Goal: Task Accomplishment & Management: Manage account settings

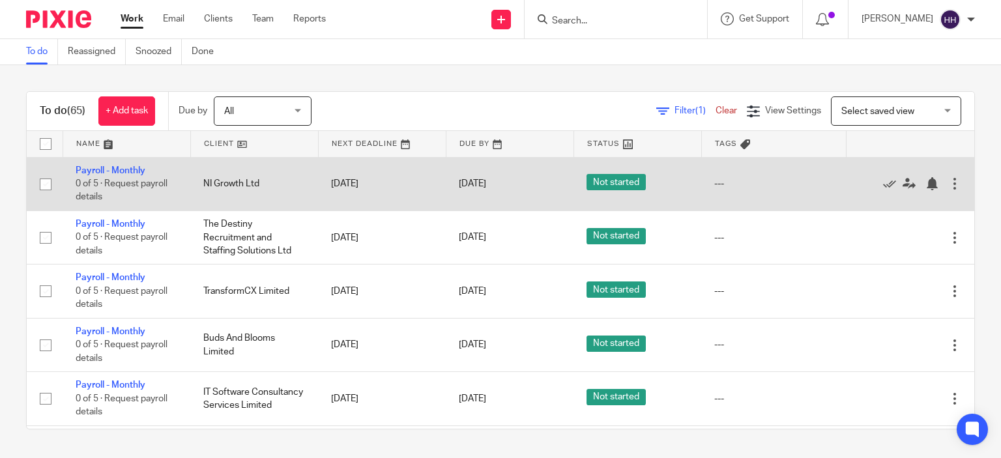
click at [44, 186] on input "checkbox" at bounding box center [45, 184] width 25 height 25
checkbox input "true"
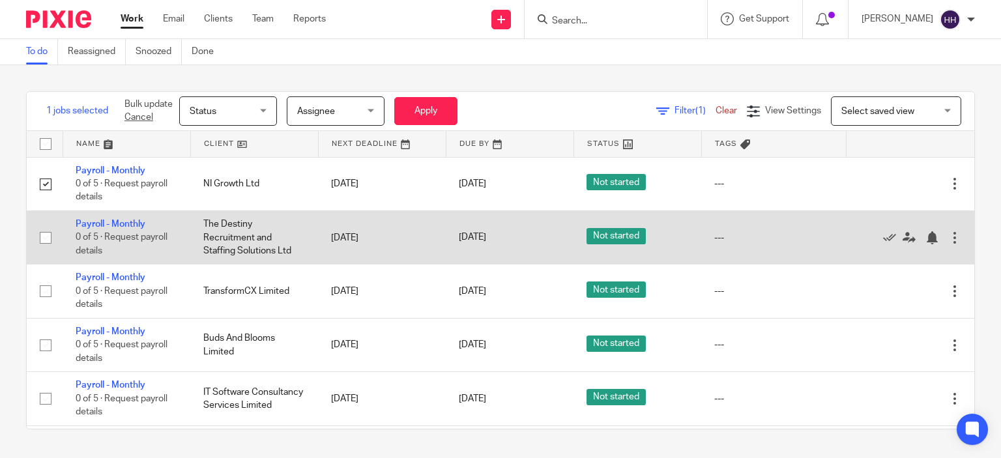
click at [44, 231] on input "checkbox" at bounding box center [45, 238] width 25 height 25
checkbox input "true"
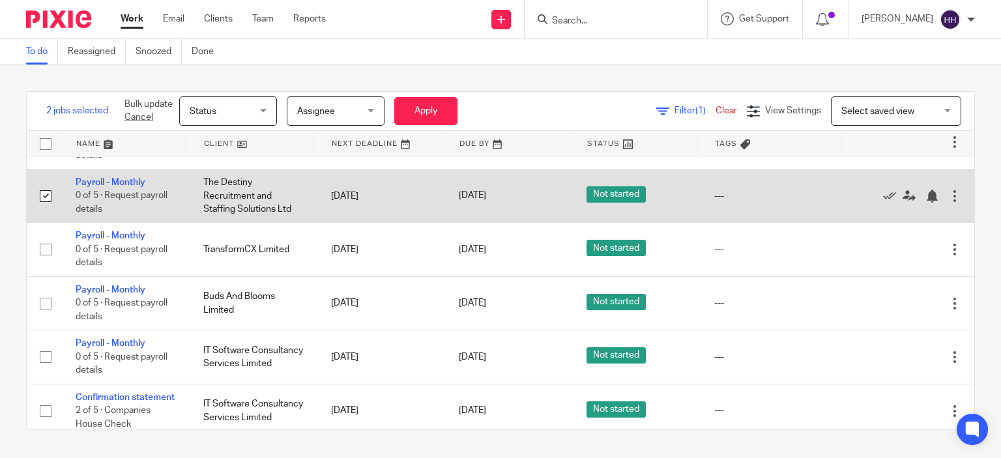
scroll to position [42, 0]
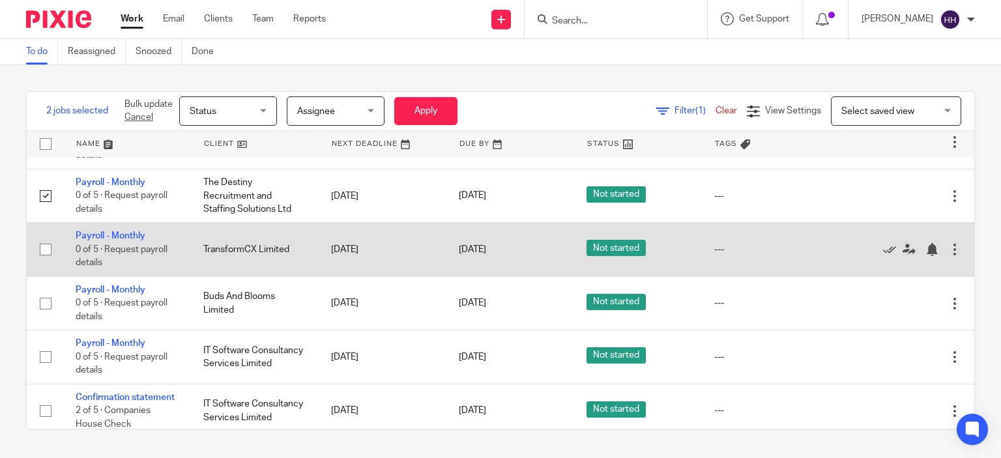
click at [44, 250] on input "checkbox" at bounding box center [45, 249] width 25 height 25
checkbox input "true"
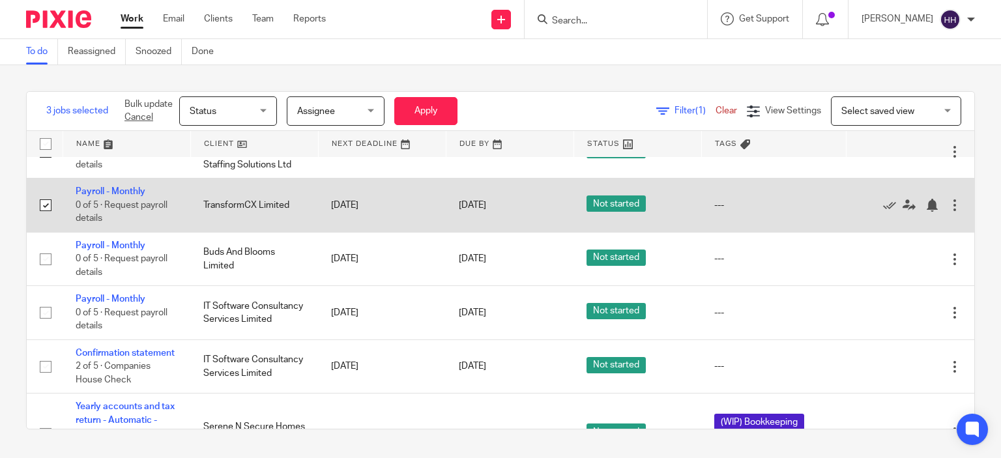
scroll to position [86, 0]
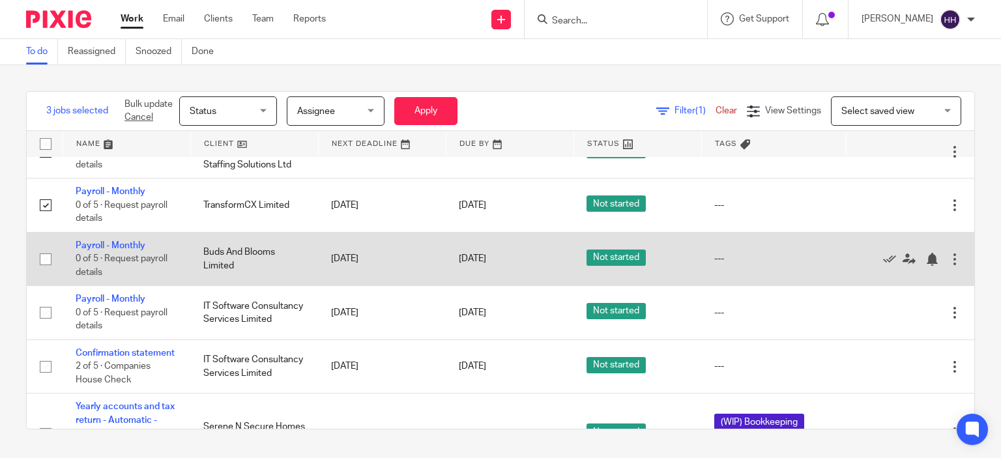
click at [44, 263] on input "checkbox" at bounding box center [45, 259] width 25 height 25
checkbox input "true"
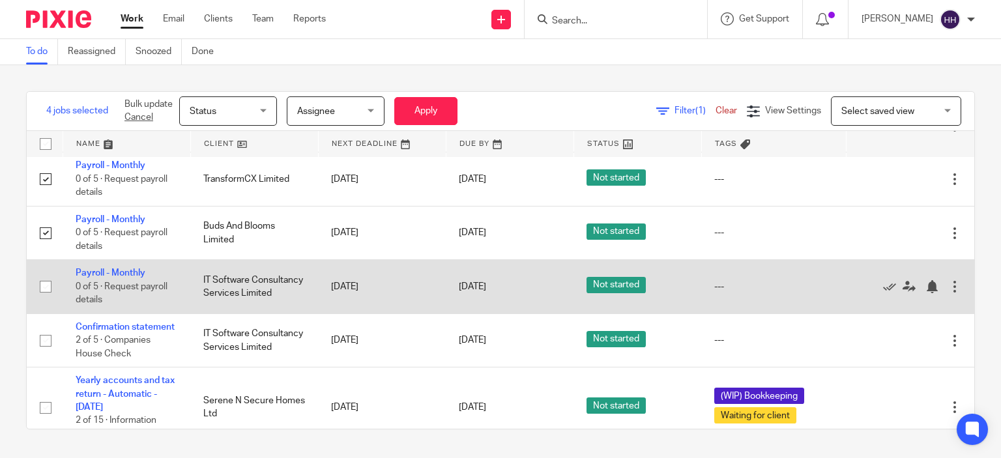
scroll to position [112, 0]
click at [44, 296] on input "checkbox" at bounding box center [45, 286] width 25 height 25
checkbox input "true"
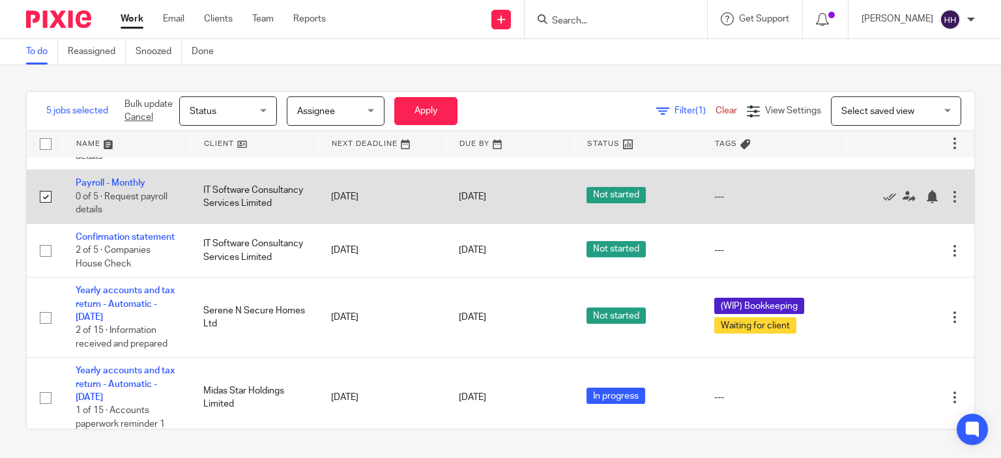
scroll to position [0, 0]
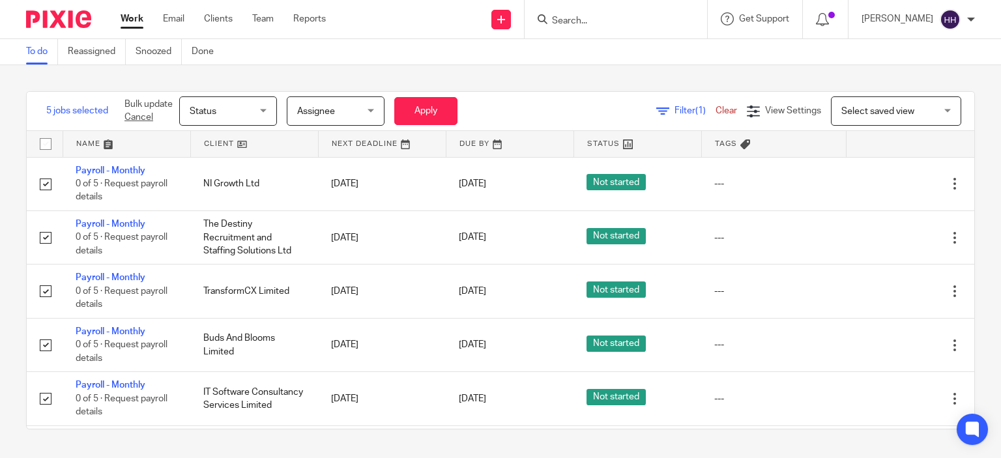
click at [342, 113] on span "Assignee" at bounding box center [331, 110] width 69 height 27
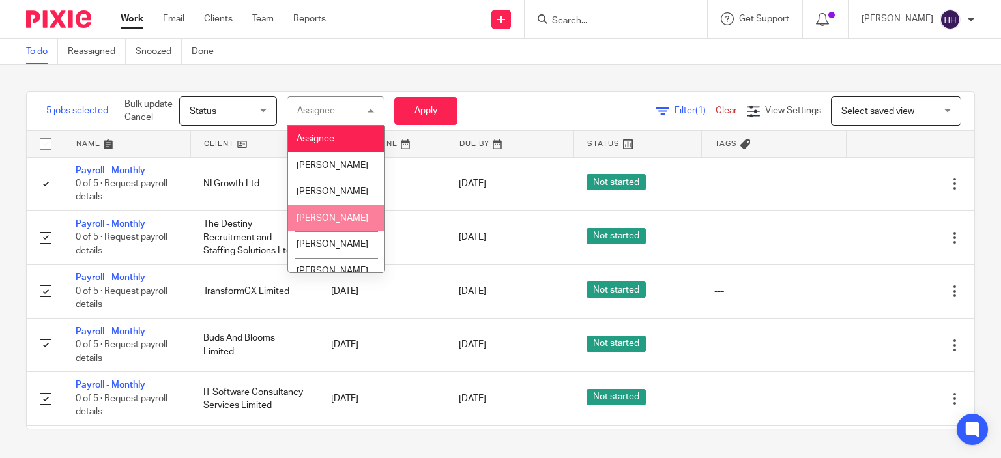
scroll to position [40, 0]
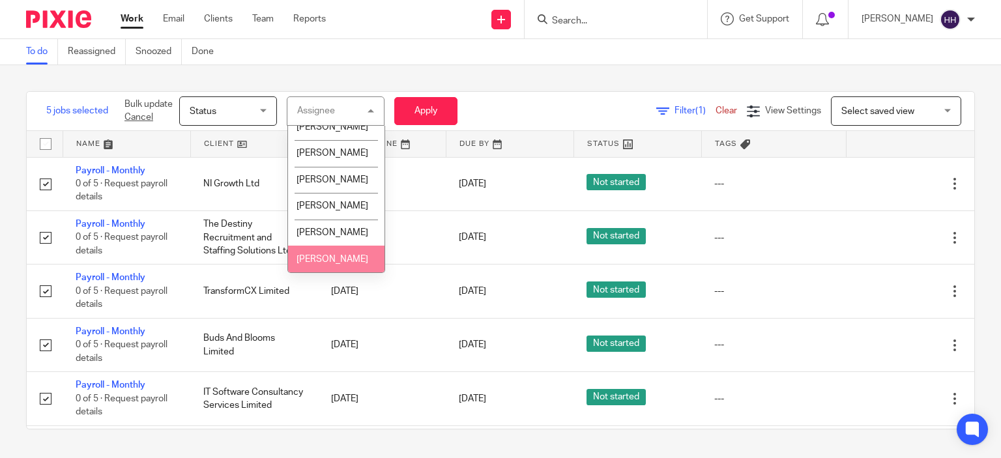
click at [337, 261] on span "Shahida Azam" at bounding box center [333, 259] width 72 height 9
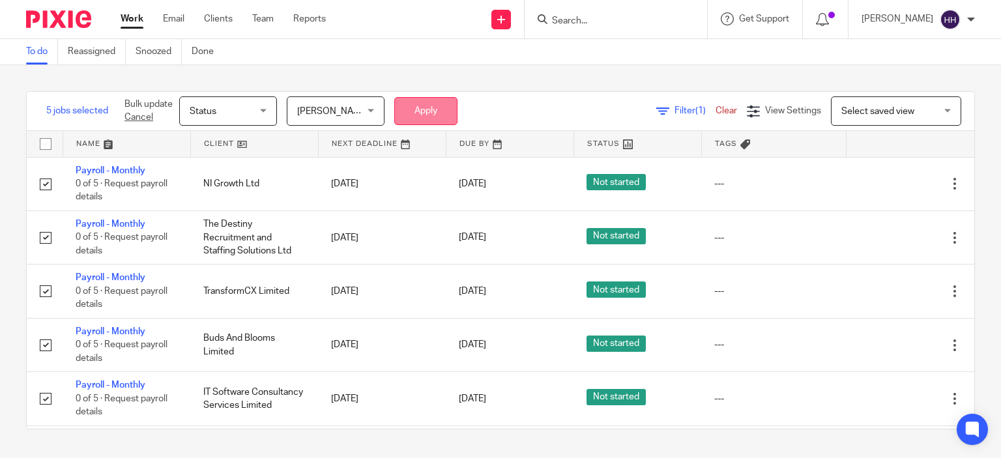
click at [430, 120] on button "Apply" at bounding box center [425, 111] width 63 height 28
